Goal: Task Accomplishment & Management: Complete application form

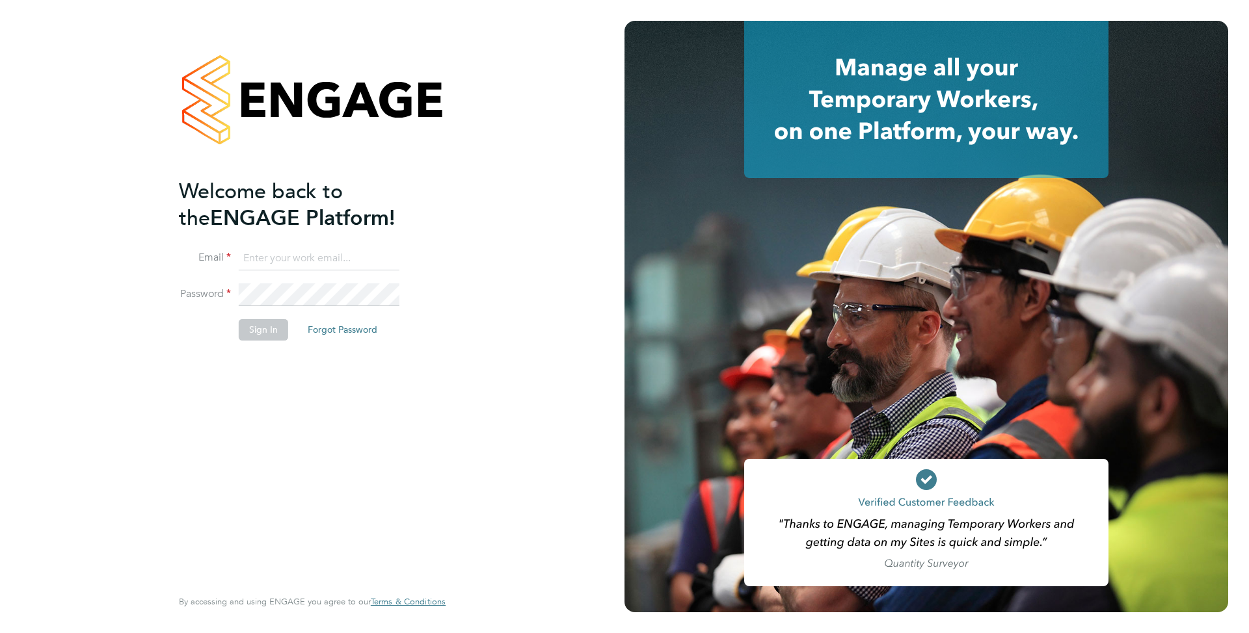
type input "support@engagelabs.io"
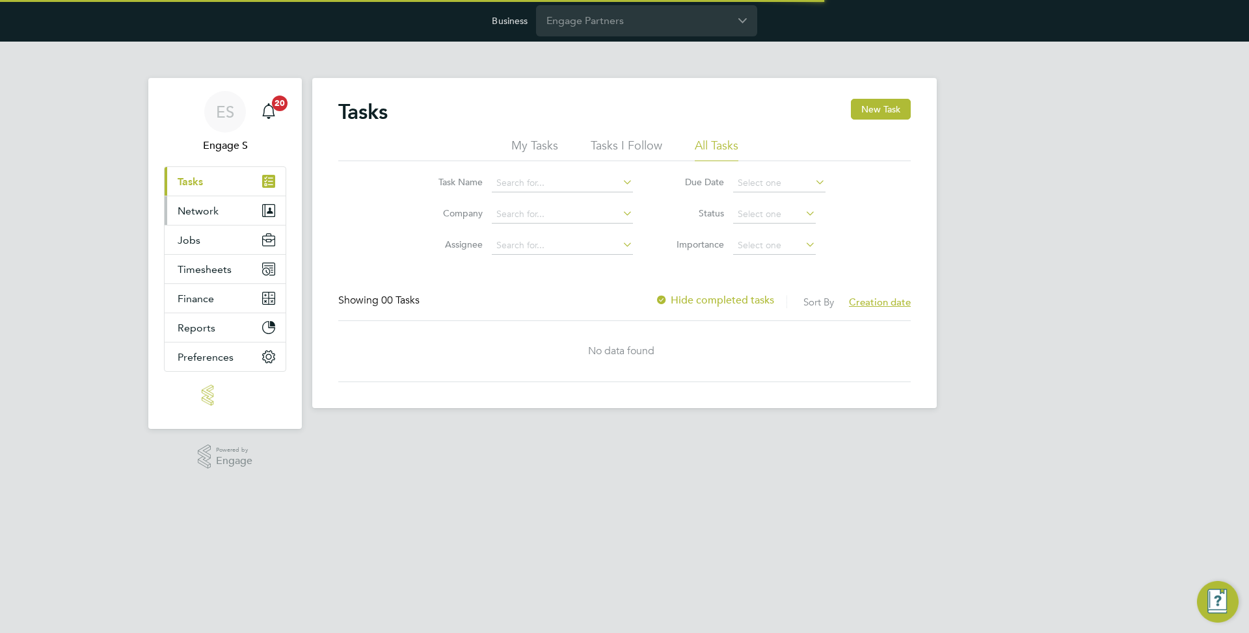
click at [228, 208] on button "Network" at bounding box center [225, 210] width 121 height 29
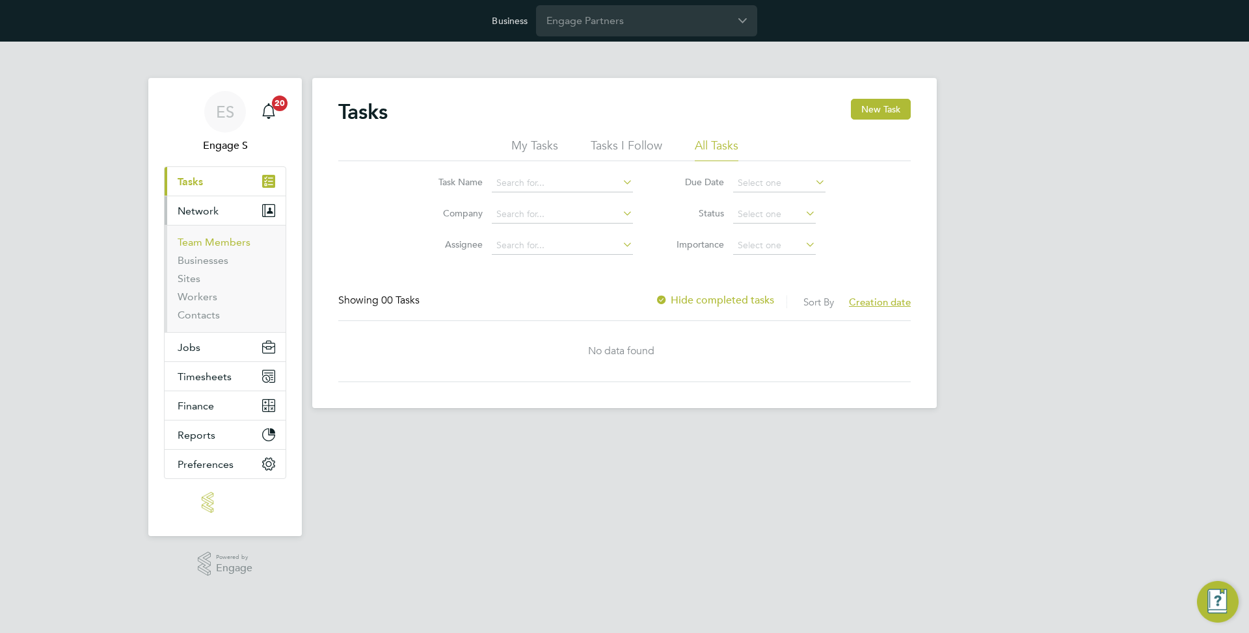
drag, startPoint x: 219, startPoint y: 243, endPoint x: 237, endPoint y: 237, distance: 19.7
click at [219, 243] on link "Team Members" at bounding box center [214, 242] width 73 height 12
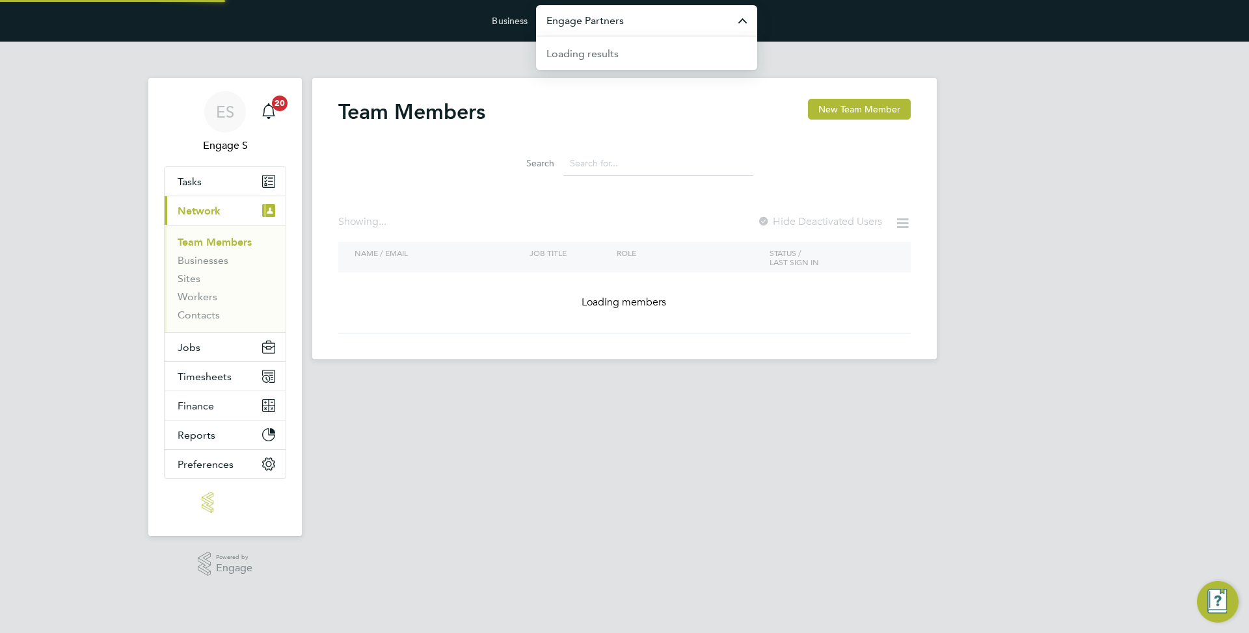
click at [588, 18] on input "Engage Partners" at bounding box center [646, 20] width 221 height 31
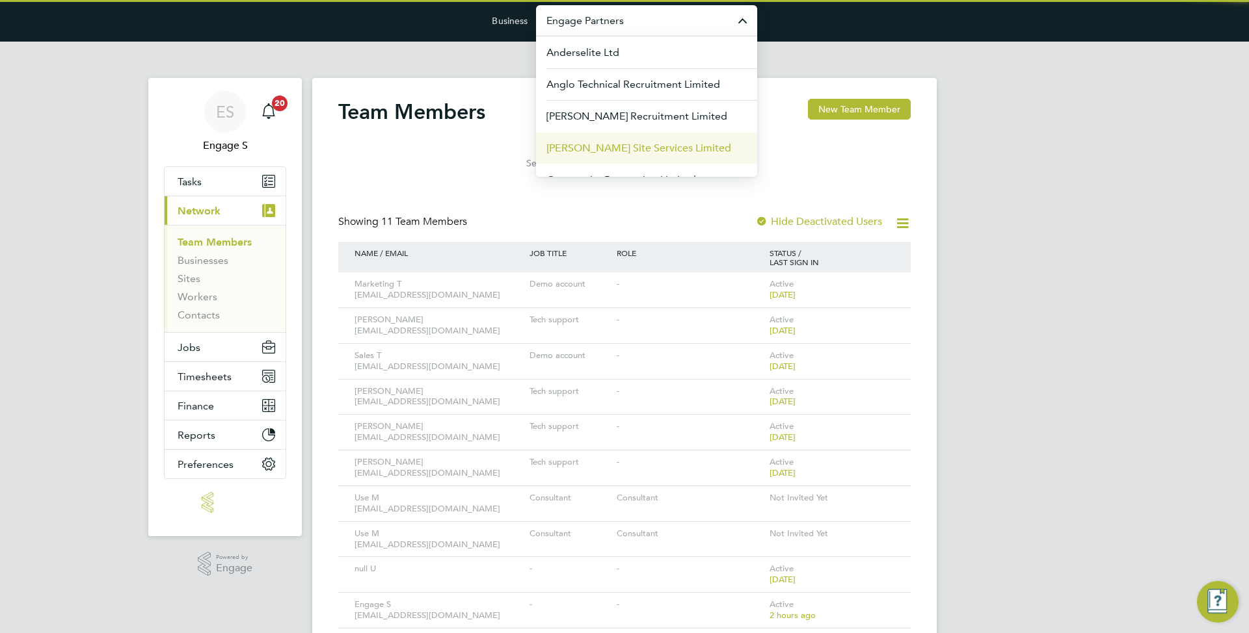
click at [597, 149] on span "[PERSON_NAME] Site Services Limited" at bounding box center [638, 148] width 185 height 16
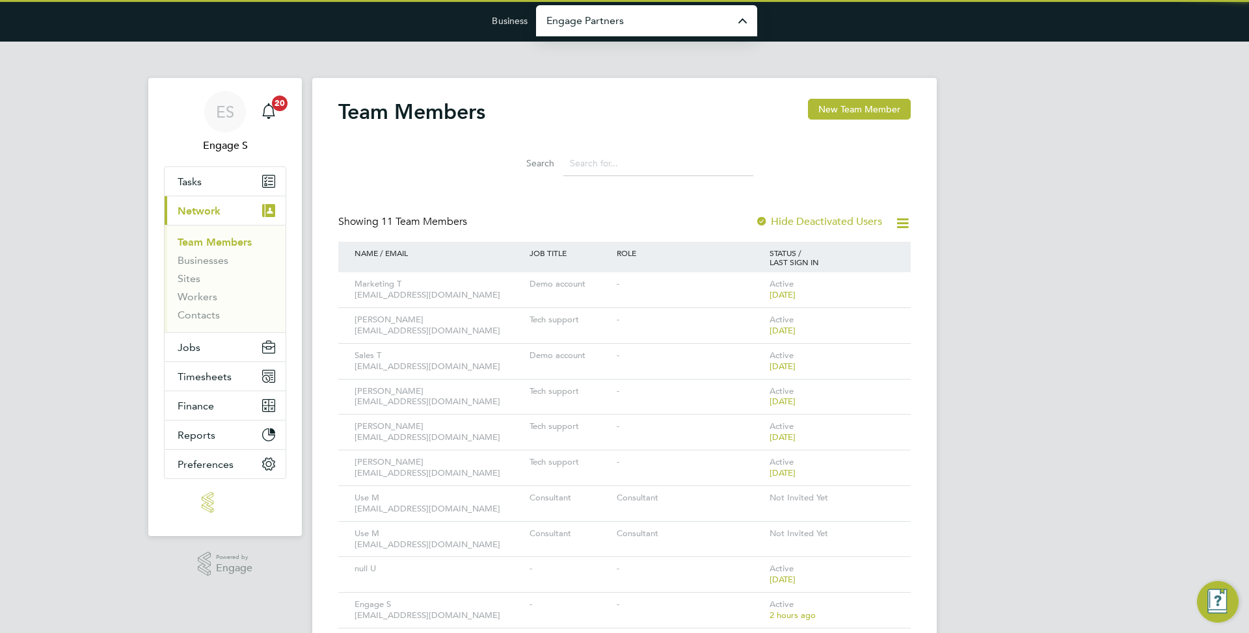
type input "[PERSON_NAME] Site Services Limited"
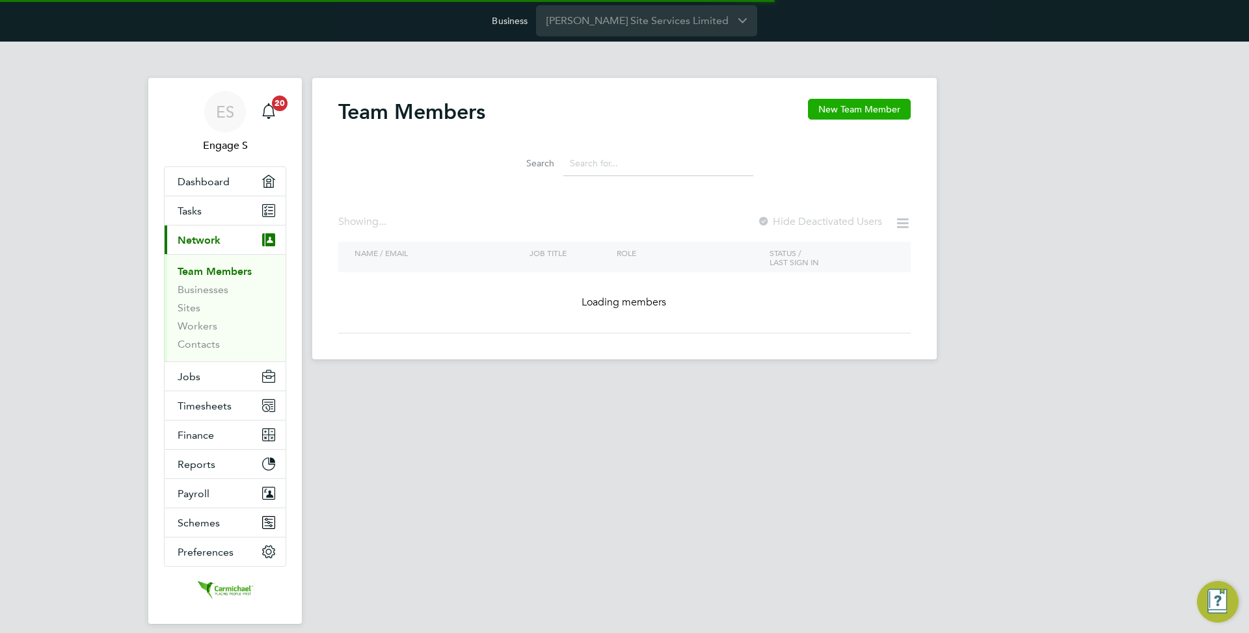
click at [893, 113] on button "New Team Member" at bounding box center [859, 109] width 103 height 21
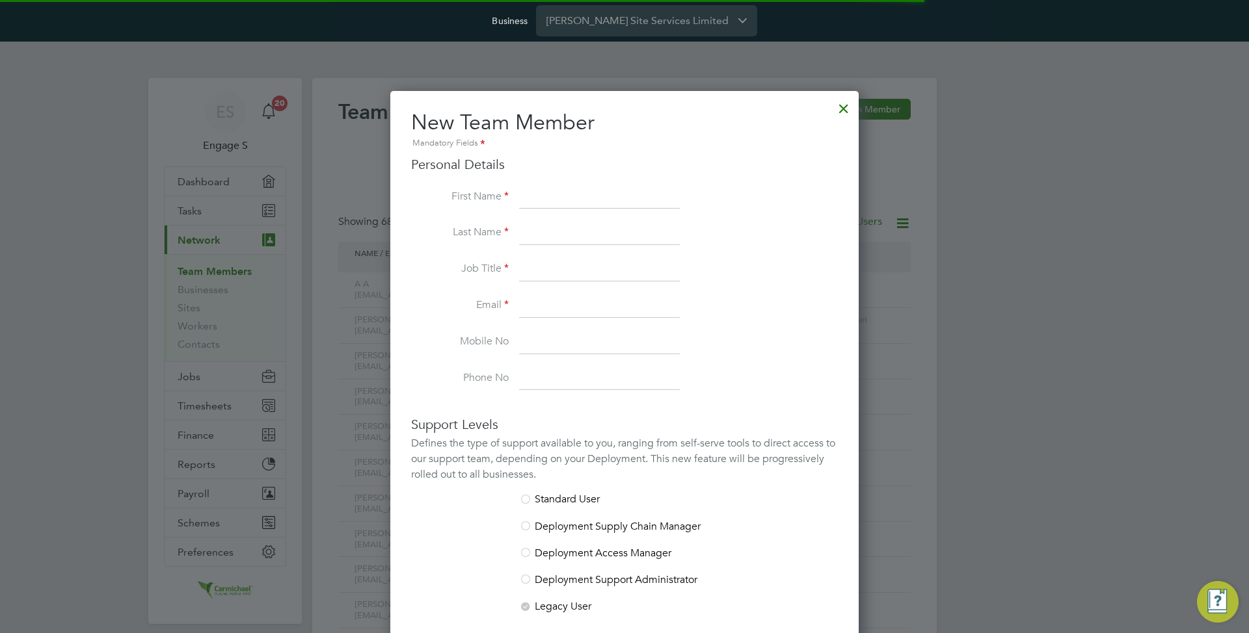
click at [838, 107] on div at bounding box center [843, 105] width 23 height 23
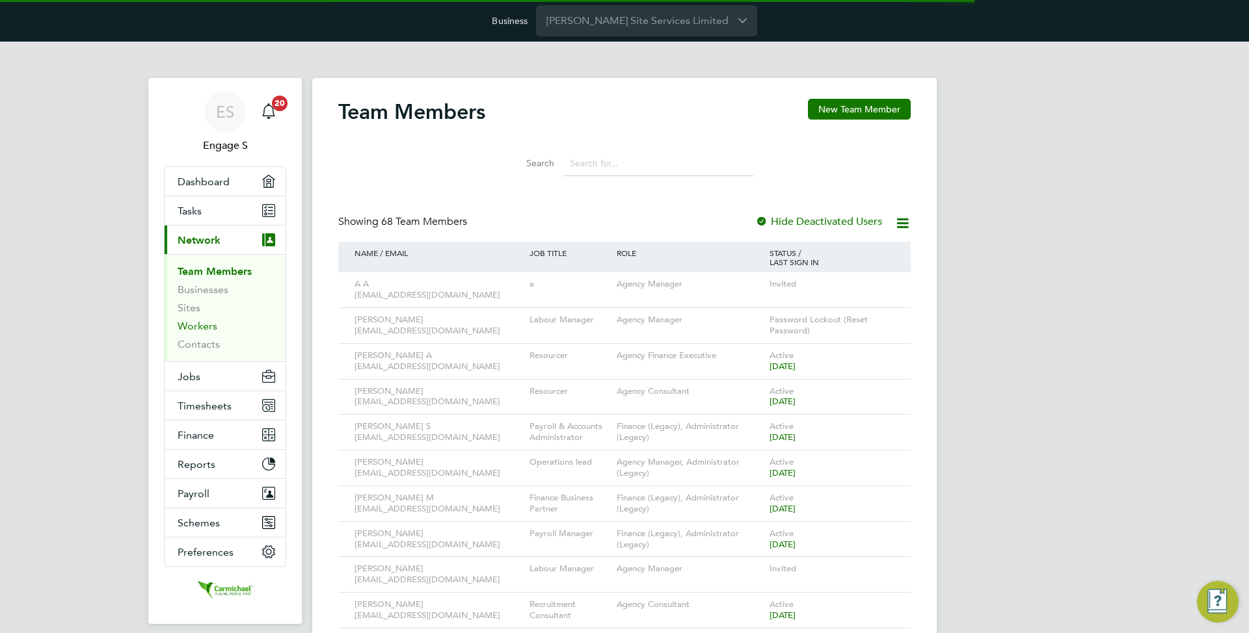
click at [210, 327] on link "Workers" at bounding box center [198, 326] width 40 height 12
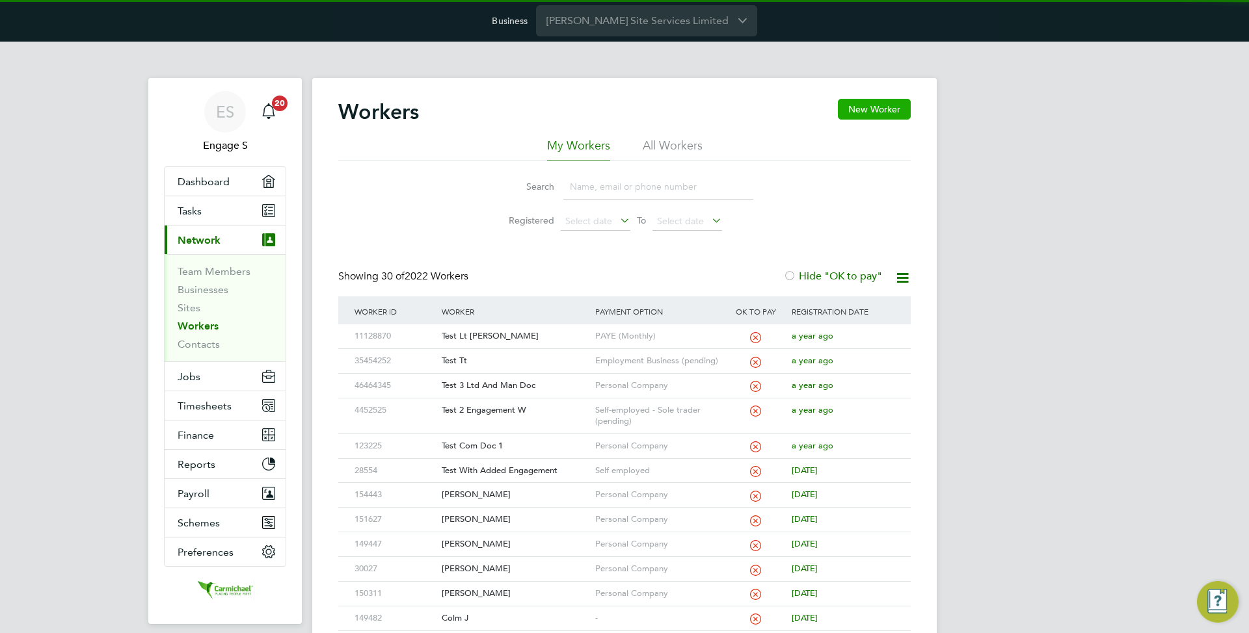
click at [883, 108] on button "New Worker" at bounding box center [874, 109] width 73 height 21
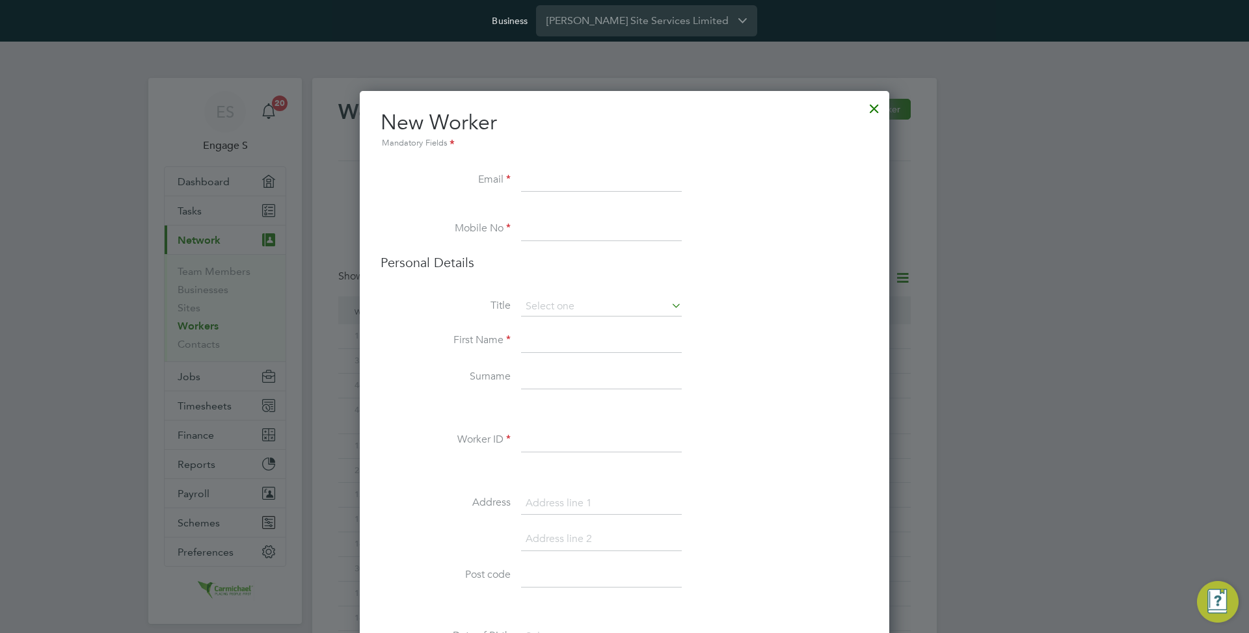
click at [875, 108] on div at bounding box center [873, 105] width 23 height 23
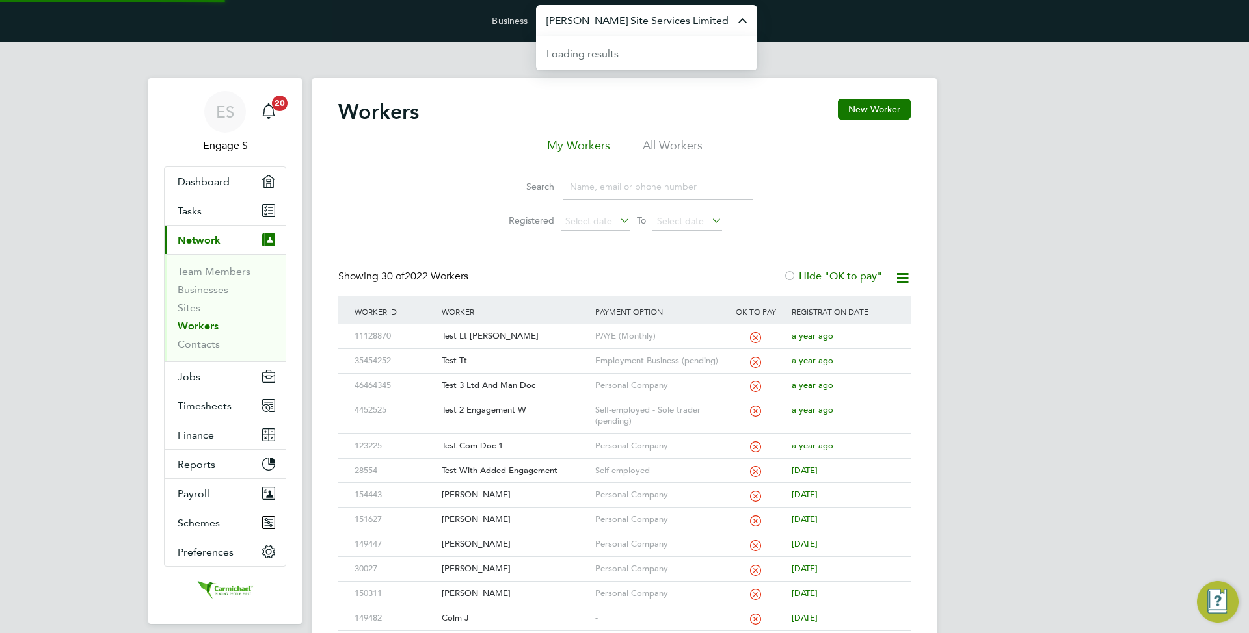
click at [641, 25] on input "[PERSON_NAME] Site Services Limited" at bounding box center [646, 20] width 221 height 31
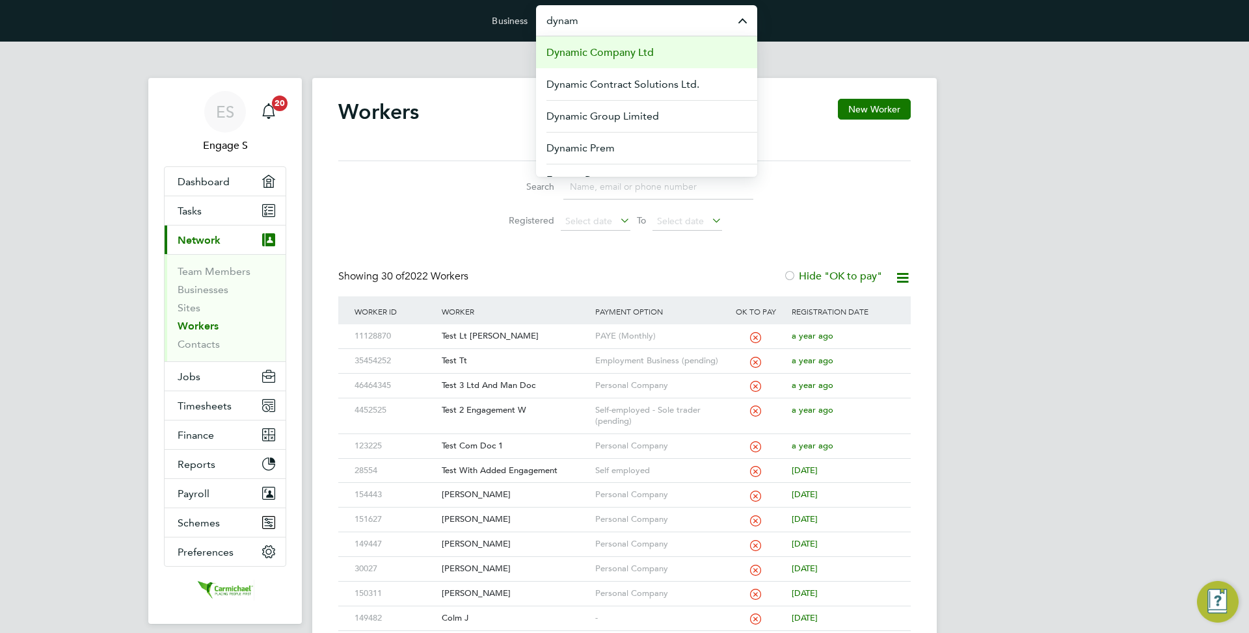
click at [615, 55] on span "Dynamic Company Ltd" at bounding box center [599, 53] width 107 height 16
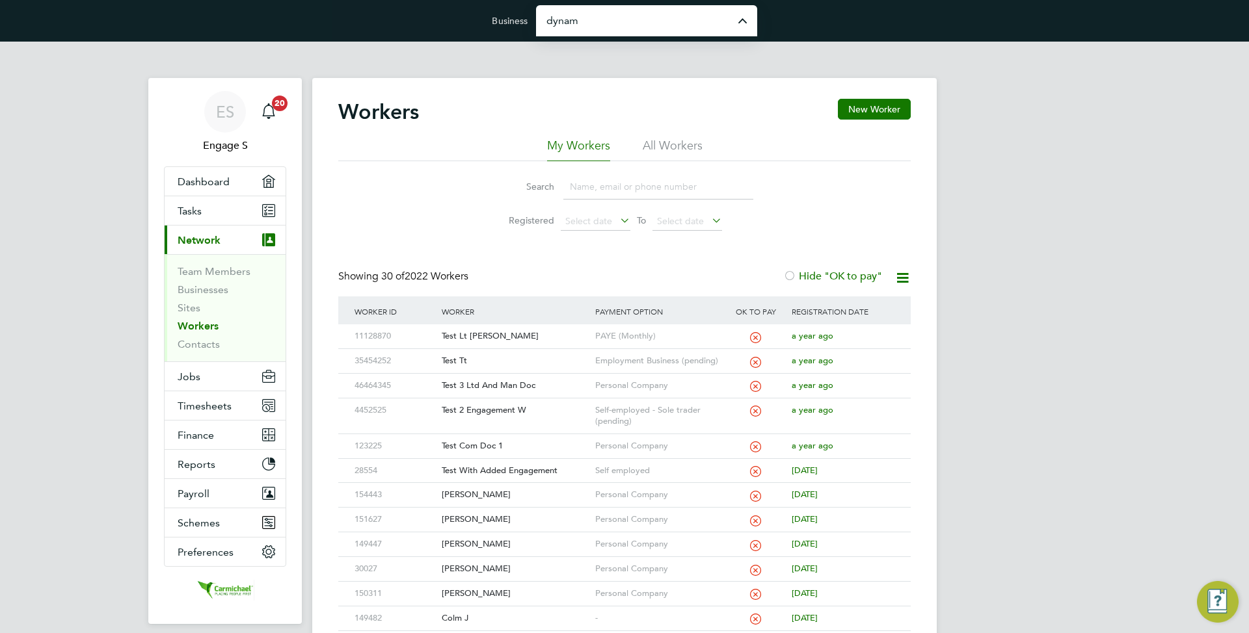
type input "Dynamic Company Ltd"
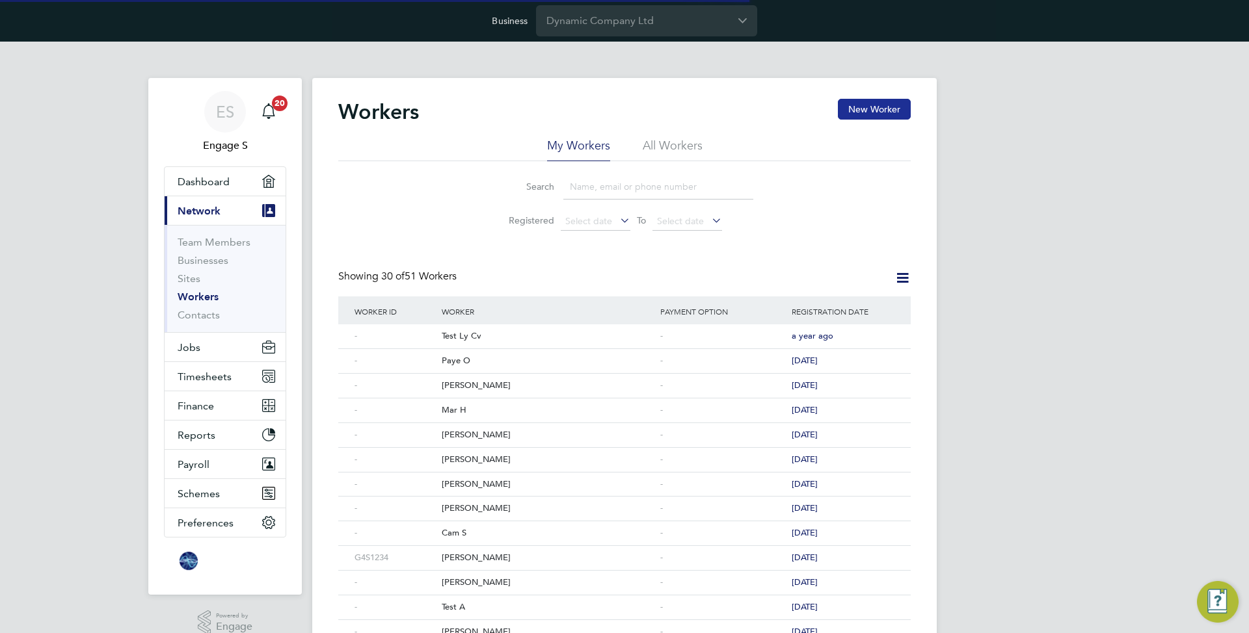
click at [868, 111] on button "New Worker" at bounding box center [874, 109] width 73 height 21
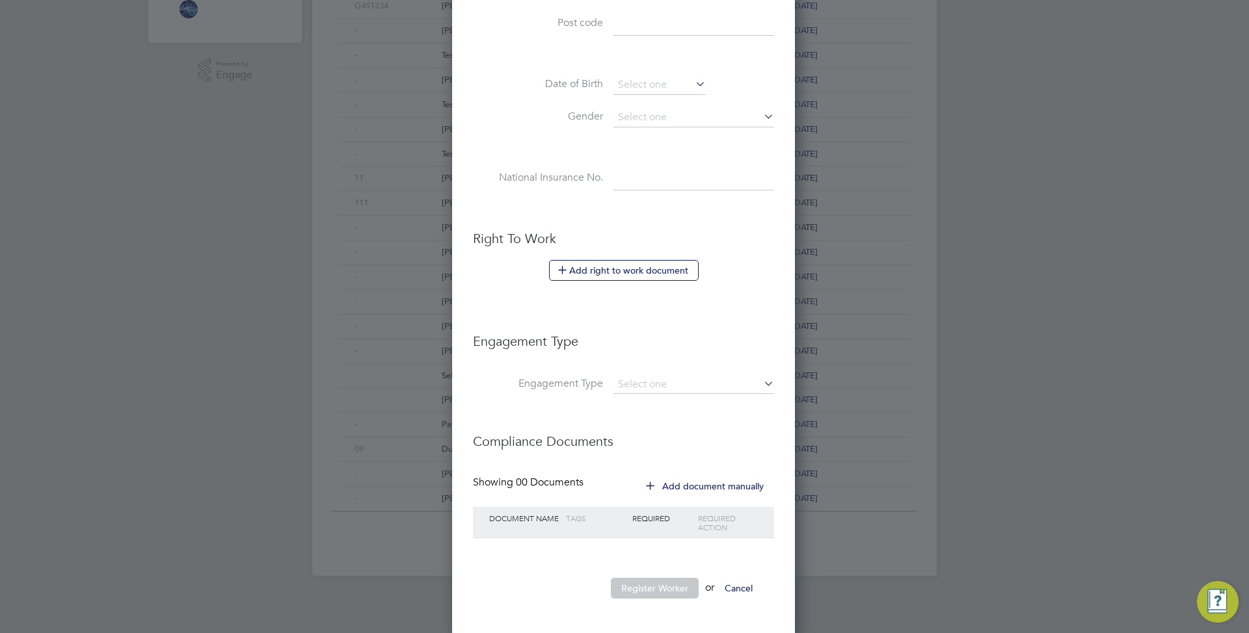
scroll to position [557, 0]
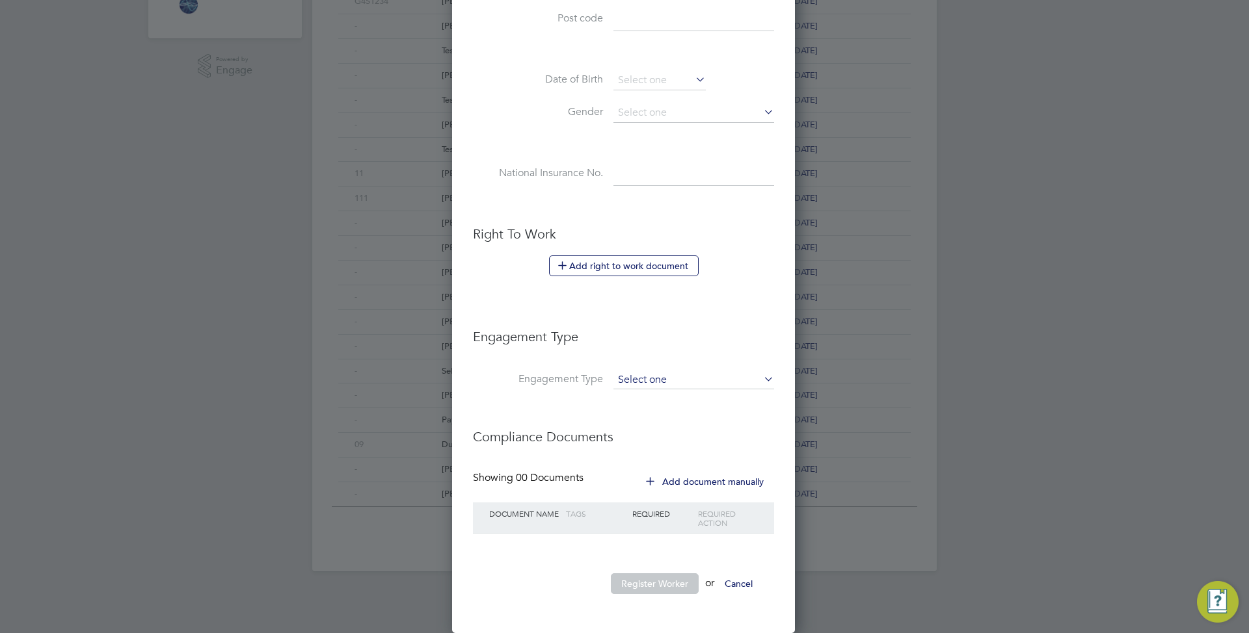
click at [650, 382] on input at bounding box center [693, 380] width 161 height 18
click at [659, 382] on input at bounding box center [693, 380] width 161 height 18
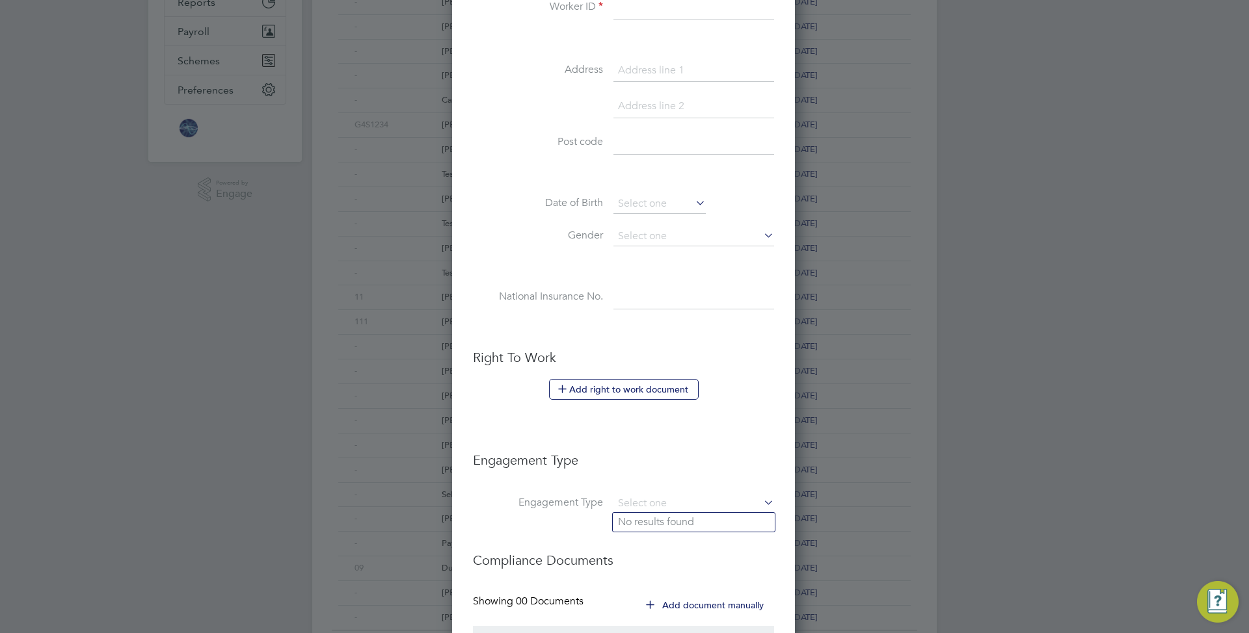
scroll to position [483, 0]
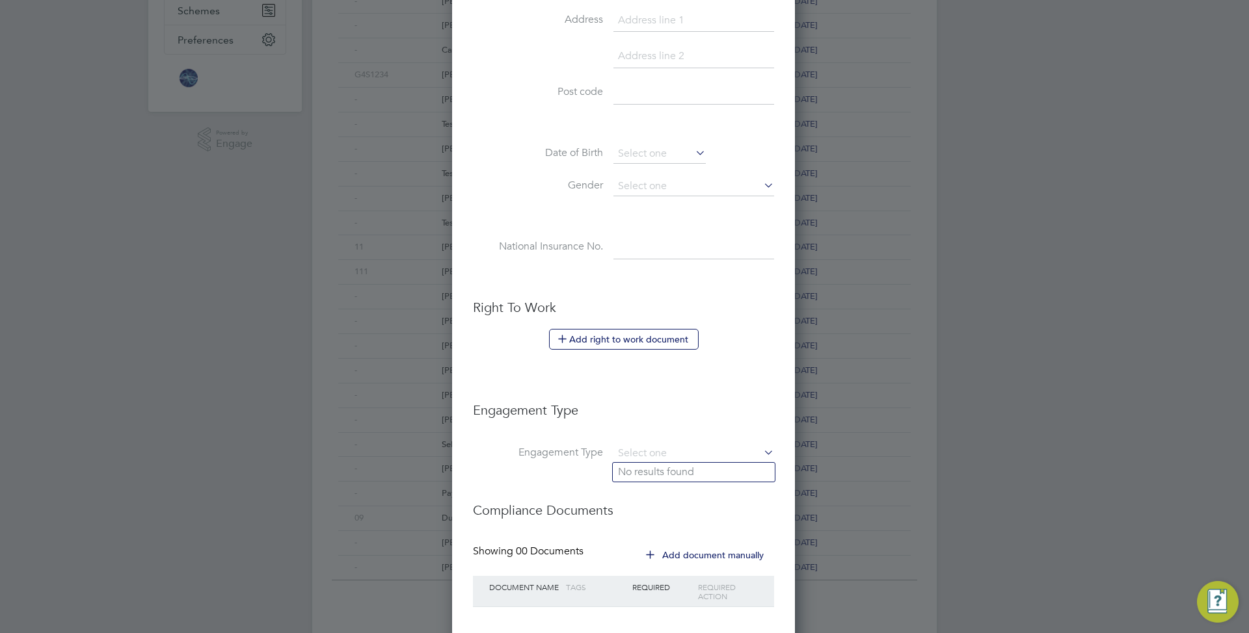
click at [641, 432] on li "Engagement Type" at bounding box center [623, 417] width 301 height 56
click at [643, 455] on input at bounding box center [693, 454] width 161 height 18
click at [650, 432] on li "Engagement Type" at bounding box center [623, 417] width 301 height 56
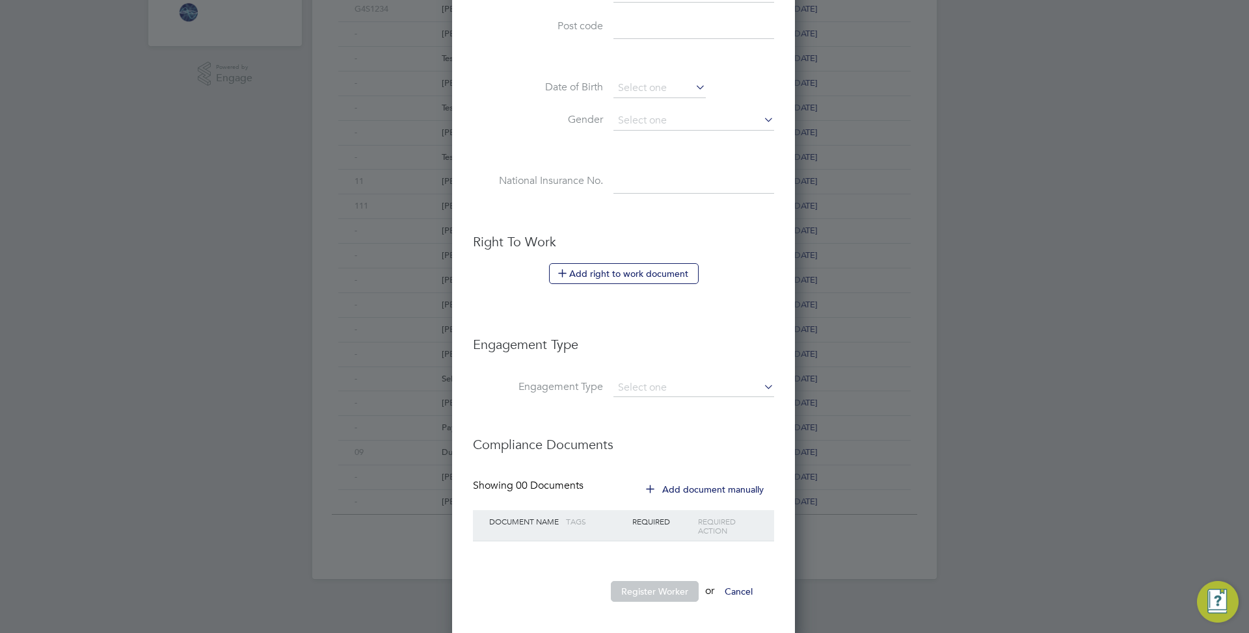
scroll to position [557, 0]
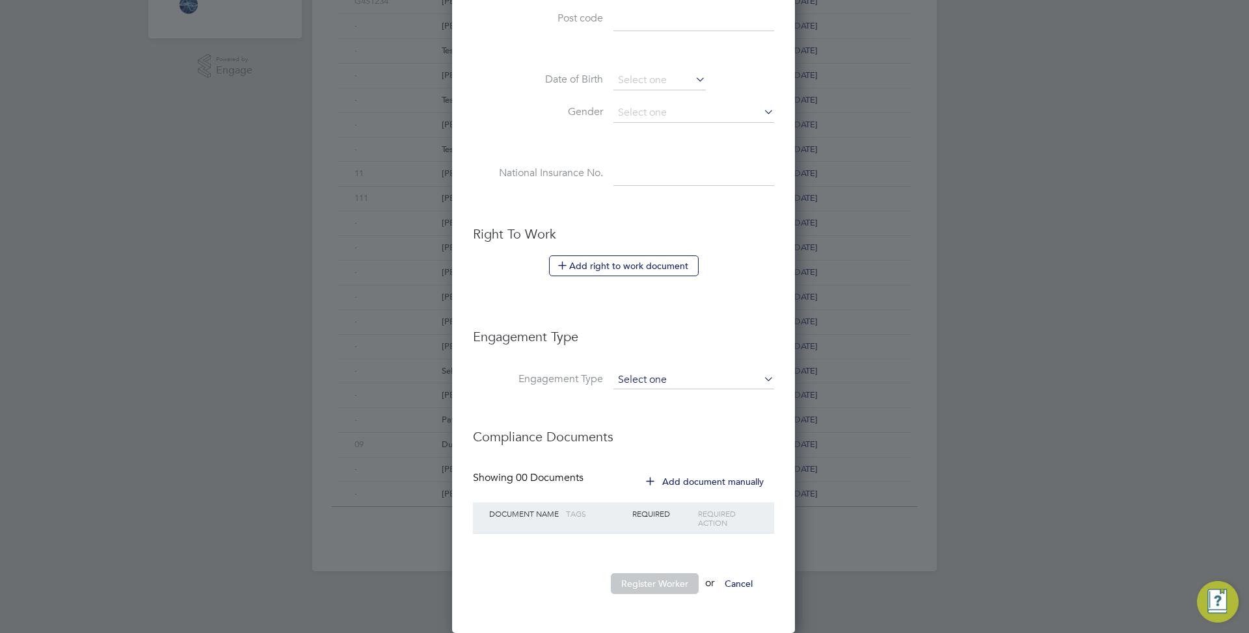
click at [650, 373] on input at bounding box center [693, 380] width 161 height 18
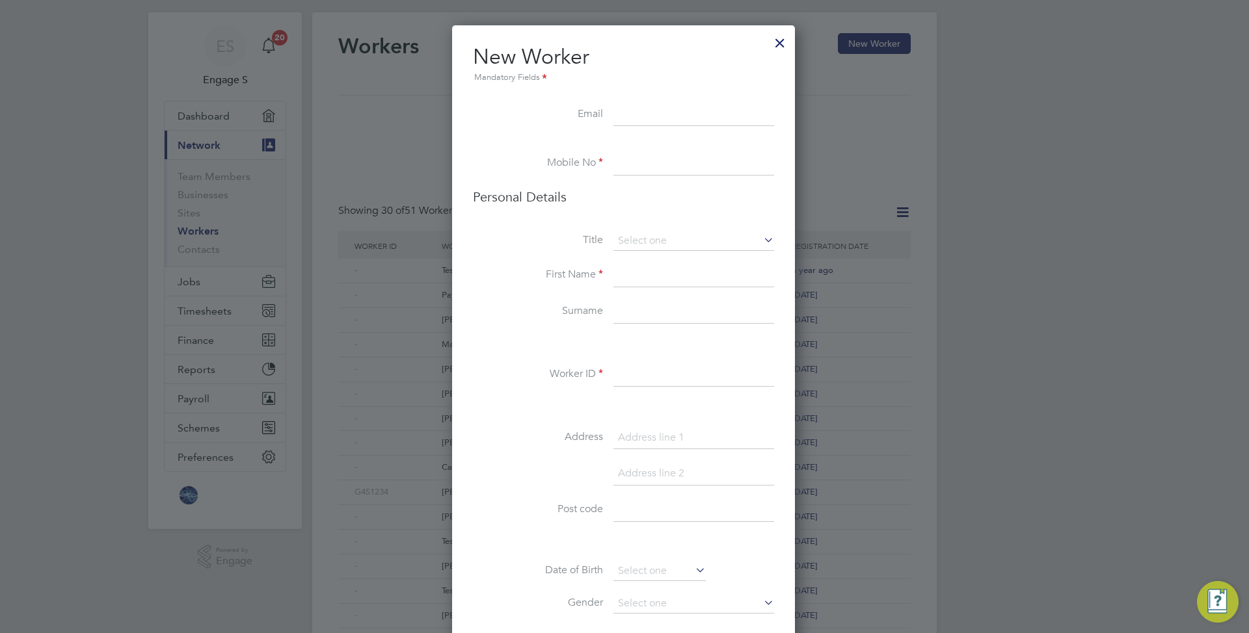
scroll to position [0, 0]
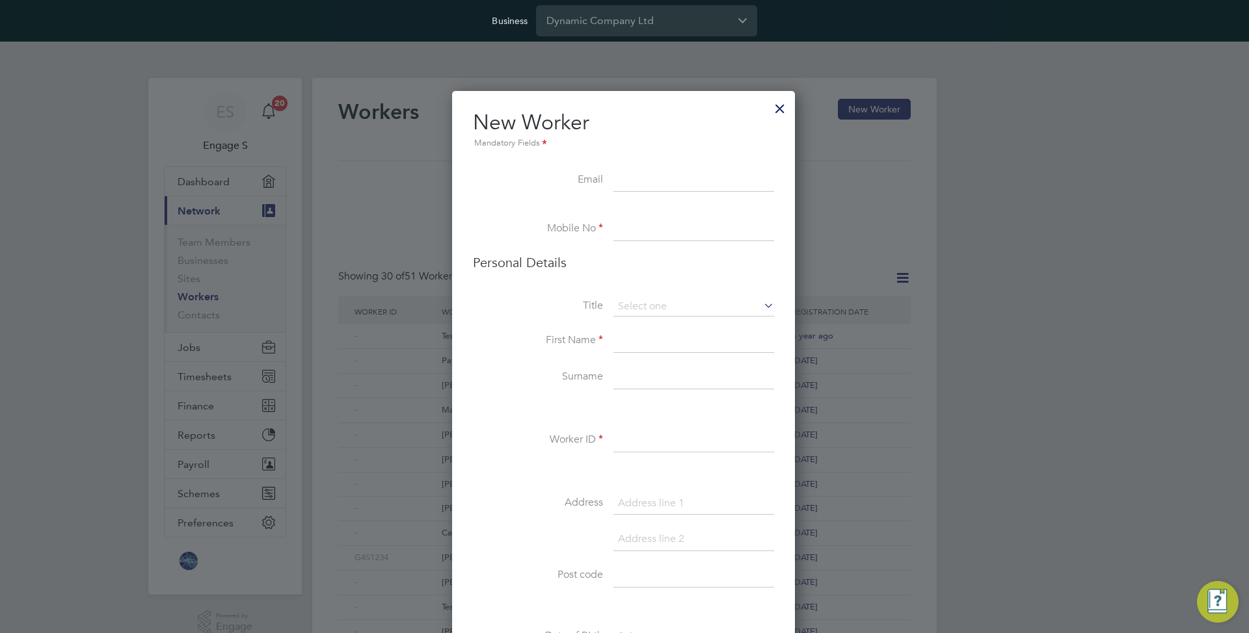
click at [662, 171] on input at bounding box center [693, 180] width 161 height 23
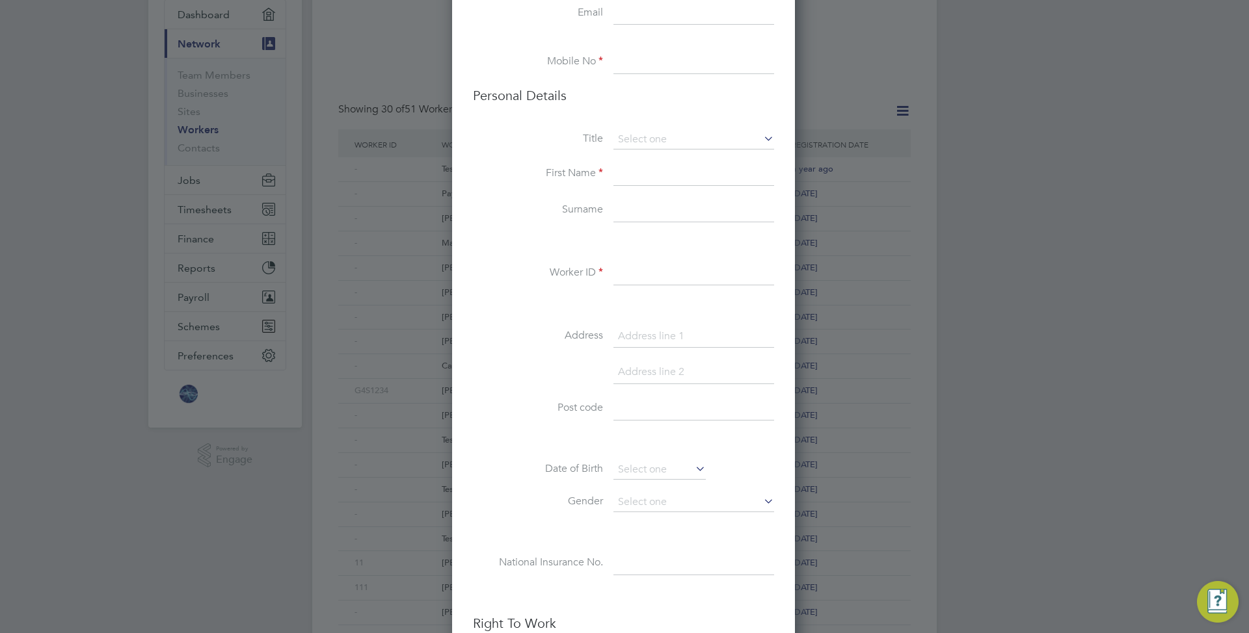
scroll to position [172, 0]
click at [661, 273] on input at bounding box center [693, 269] width 161 height 23
